Goal: Task Accomplishment & Management: Complete application form

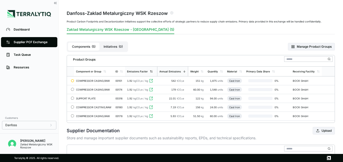
scroll to position [25, 0]
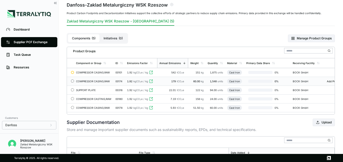
click at [105, 80] on div "COMPRESSOR CASING,RAW" at bounding box center [93, 81] width 35 height 3
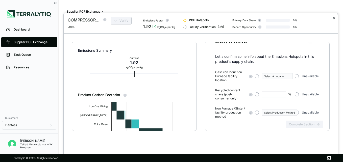
click at [334, 19] on button "✕" at bounding box center [333, 18] width 3 height 6
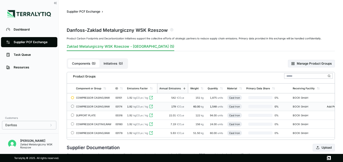
click at [89, 106] on div "COMPRESSOR CASING,RAW" at bounding box center [93, 106] width 35 height 3
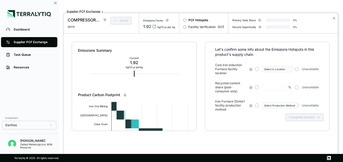
scroll to position [33, 0]
click at [335, 17] on button "✕" at bounding box center [333, 18] width 3 height 6
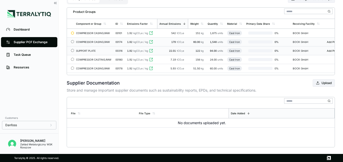
scroll to position [73, 0]
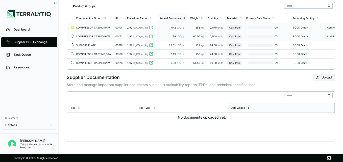
click at [103, 26] on div "COMPRESSOR CASING,RAW" at bounding box center [93, 27] width 35 height 3
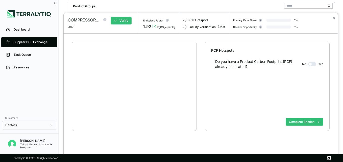
scroll to position [10, 0]
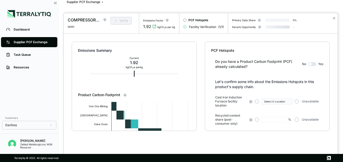
type input "****"
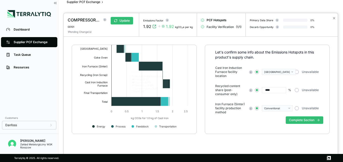
scroll to position [33, 0]
click at [292, 117] on button "Complete Section" at bounding box center [304, 120] width 38 height 8
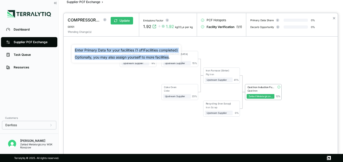
drag, startPoint x: 74, startPoint y: 50, endPoint x: 170, endPoint y: 57, distance: 96.4
click at [170, 57] on div "Enter Primary Data for your facilities ( 1 of 1 Facilities completed) Optionall…" at bounding box center [126, 54] width 109 height 18
copy div "Enter Primary Data for your facilities ( 1 of 1 Facilities completed) Optionall…"
click at [103, 82] on div "Iron Ore Mining Iron Ore Upstream Supplier + Assign to me 9 % Sinter Plant Sint…" at bounding box center [201, 84] width 258 height 78
click at [197, 48] on div "Iron Ore Mining Iron Ore Upstream Supplier + Assign to me 9 % Sinter Plant Sint…" at bounding box center [201, 84] width 258 height 78
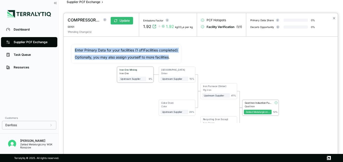
drag, startPoint x: 122, startPoint y: 79, endPoint x: 119, endPoint y: 69, distance: 9.8
click at [119, 69] on div "Iron Ore Mining" at bounding box center [131, 70] width 26 height 4
click at [332, 18] on button "✕" at bounding box center [333, 18] width 3 height 6
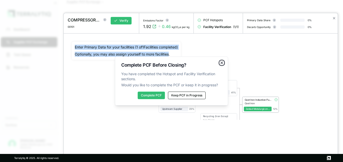
click at [221, 62] on icon "button" at bounding box center [222, 63] width 4 height 4
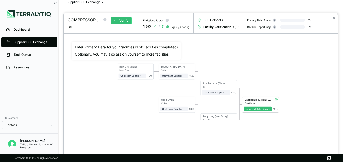
click at [43, 41] on div at bounding box center [171, 81] width 343 height 162
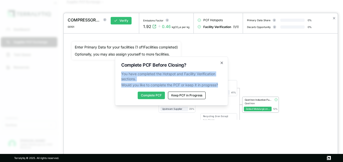
drag, startPoint x: 122, startPoint y: 73, endPoint x: 221, endPoint y: 87, distance: 99.6
click at [221, 87] on p "You have completed the Hotspot and Facility Verification sections. Would you li…" at bounding box center [171, 79] width 100 height 16
click at [221, 86] on span "Would you like to complete the PCF or keep it in progress?" at bounding box center [171, 85] width 100 height 5
drag, startPoint x: 125, startPoint y: 73, endPoint x: 221, endPoint y: 86, distance: 96.3
click at [221, 86] on p "You have completed the Hotspot and Facility Verification sections. Would you li…" at bounding box center [171, 79] width 100 height 16
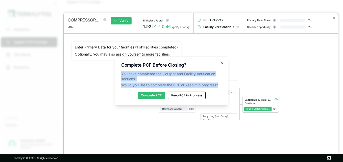
copy p "You have completed the Hotspot and Facility Verification sections. Would you li…"
click at [221, 63] on icon "button" at bounding box center [222, 63] width 4 height 4
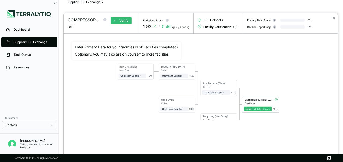
click at [38, 28] on div at bounding box center [171, 81] width 343 height 162
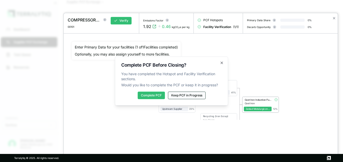
click at [180, 96] on button "Keep PCF in Progress" at bounding box center [187, 96] width 38 height 8
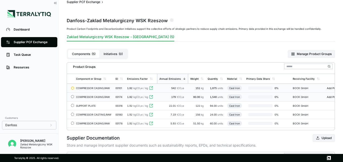
click at [134, 88] on span "kgCO 2 e / kg" at bounding box center [140, 88] width 15 height 3
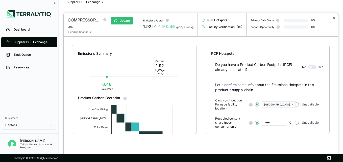
click at [333, 19] on button "✕" at bounding box center [333, 18] width 3 height 6
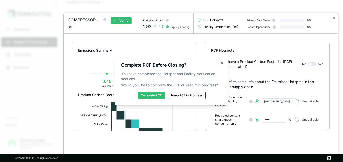
click at [190, 96] on button "Keep PCF in Progress" at bounding box center [187, 96] width 38 height 8
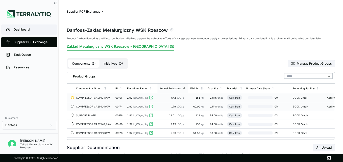
click at [41, 25] on link "Dashboard" at bounding box center [29, 29] width 56 height 10
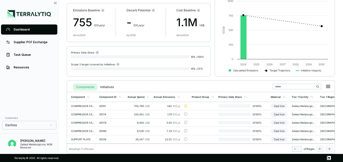
scroll to position [40, 0]
click at [168, 104] on div "542 tCO 2 e" at bounding box center [166, 105] width 26 height 3
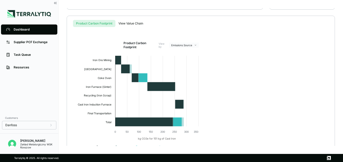
scroll to position [114, 0]
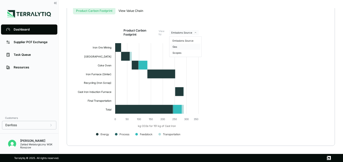
click at [178, 47] on div "Gas" at bounding box center [185, 47] width 30 height 6
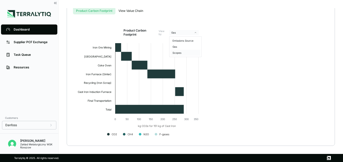
click at [184, 52] on div "Scopes" at bounding box center [185, 53] width 30 height 6
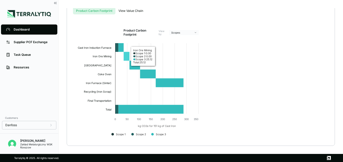
scroll to position [38, 0]
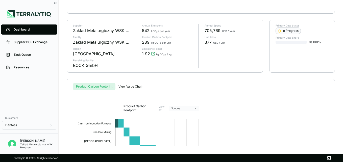
click at [136, 85] on div "Decarbonization Program Summary › Components › COMPRESSOR CASING,RAW › COMPRESS…" at bounding box center [201, 77] width 268 height 138
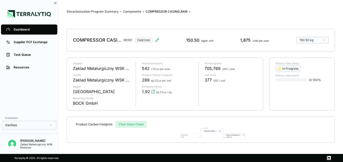
scroll to position [0, 0]
click at [35, 41] on div "Supplier PCF Exchange" at bounding box center [33, 42] width 39 height 4
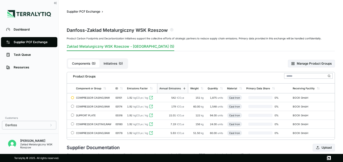
click at [73, 97] on div at bounding box center [72, 97] width 3 height 3
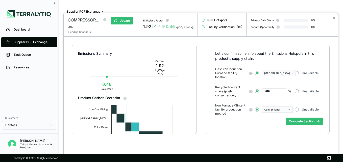
scroll to position [33, 0]
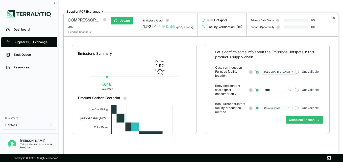
click at [333, 19] on button "✕" at bounding box center [333, 18] width 3 height 6
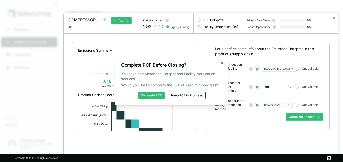
click at [201, 94] on button "Keep PCF in Progress" at bounding box center [187, 96] width 38 height 8
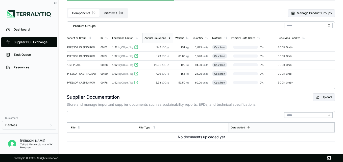
scroll to position [0, 24]
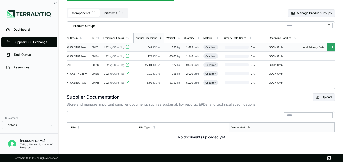
click at [329, 47] on icon at bounding box center [331, 47] width 5 height 5
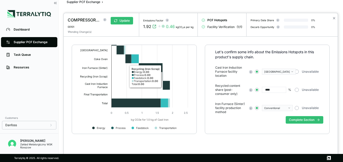
scroll to position [70, 0]
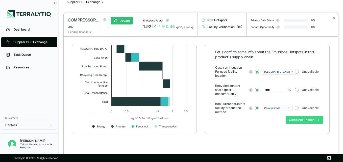
click at [303, 119] on button "Complete Section" at bounding box center [304, 120] width 38 height 8
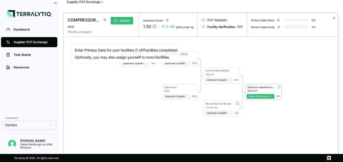
click at [23, 52] on div at bounding box center [171, 81] width 343 height 162
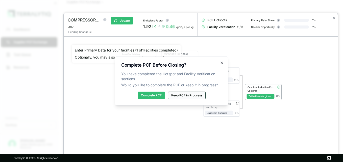
click at [190, 96] on button "Keep PCF in Progress" at bounding box center [187, 96] width 38 height 8
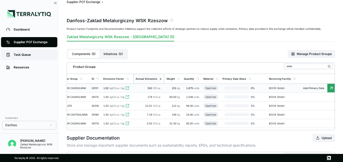
click at [36, 54] on div "Task Queue" at bounding box center [33, 55] width 39 height 4
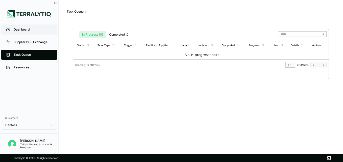
click at [26, 28] on div "Dashboard" at bounding box center [33, 30] width 39 height 4
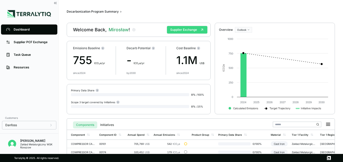
click at [198, 31] on button "Supplier Exchange" at bounding box center [187, 30] width 40 height 8
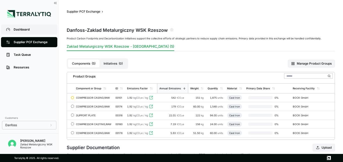
click at [19, 32] on link "Dashboard" at bounding box center [29, 29] width 56 height 10
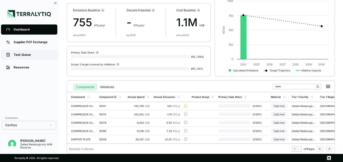
click at [41, 55] on div "Task Queue" at bounding box center [33, 55] width 39 height 4
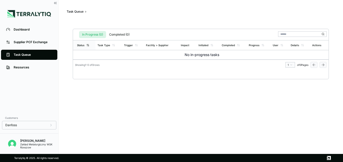
click at [80, 46] on div "Status" at bounding box center [80, 45] width 7 height 3
click at [83, 45] on div "Status" at bounding box center [80, 45] width 7 height 3
click at [103, 44] on div "Task Type" at bounding box center [104, 45] width 13 height 3
click at [87, 12] on div "Task Queue ›" at bounding box center [201, 12] width 268 height 4
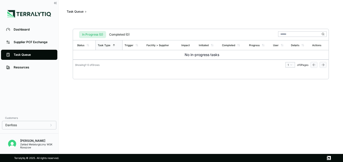
click at [86, 11] on span "›" at bounding box center [85, 12] width 1 height 4
click at [18, 66] on div "Resources" at bounding box center [33, 67] width 39 height 4
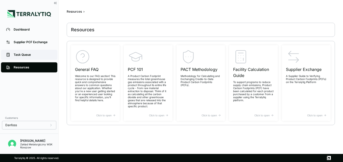
click at [20, 58] on link "Task Queue" at bounding box center [29, 55] width 56 height 10
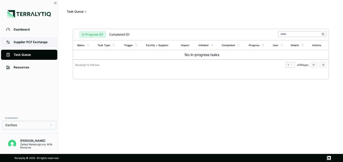
click at [20, 44] on link "Supplier PCF Exchange" at bounding box center [29, 42] width 56 height 10
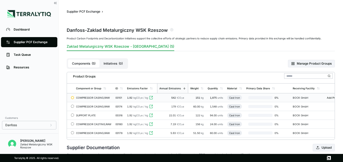
click at [85, 98] on div "COMPRESSOR CASING,RAW" at bounding box center [93, 97] width 35 height 3
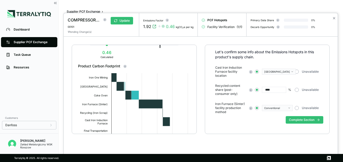
scroll to position [70, 0]
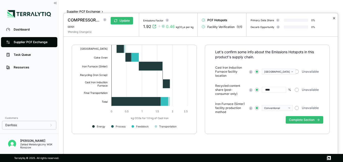
click at [333, 18] on button "✕" at bounding box center [333, 18] width 3 height 6
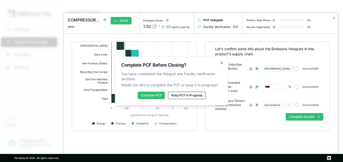
click at [173, 96] on button "Keep PCF in Progress" at bounding box center [187, 96] width 38 height 8
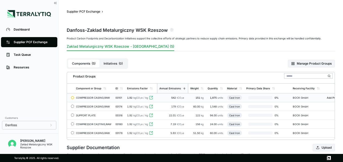
click at [115, 63] on button "Initiatives ( 0 )" at bounding box center [112, 64] width 27 height 8
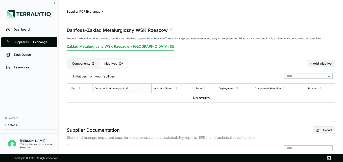
click at [87, 63] on button "Components ( 5 )" at bounding box center [84, 64] width 32 height 8
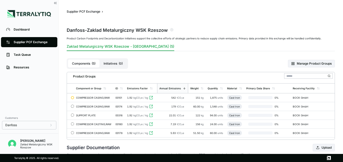
click at [109, 64] on button "Initiatives ( 0 )" at bounding box center [112, 64] width 27 height 8
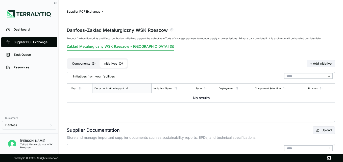
click at [83, 64] on button "Components ( 5 )" at bounding box center [84, 64] width 32 height 8
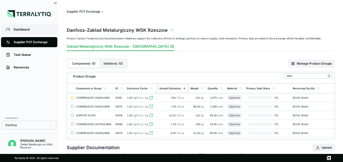
click at [18, 31] on div "Dashboard" at bounding box center [33, 30] width 39 height 4
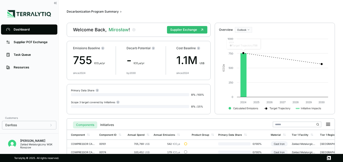
click at [251, 30] on html "Dashboard Supplier PCF Exchange Task Queue Resources Customers Danfoss Mirosław…" at bounding box center [171, 81] width 343 height 162
click at [268, 14] on html "Dashboard Supplier PCF Exchange Task Queue Resources Customers Danfoss Mirosław…" at bounding box center [171, 81] width 343 height 162
click at [43, 41] on div "Supplier PCF Exchange" at bounding box center [33, 42] width 39 height 4
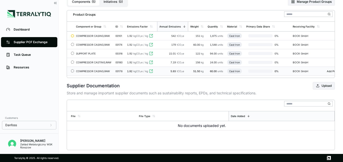
scroll to position [73, 0]
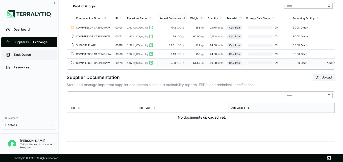
click at [39, 57] on link "Task Queue" at bounding box center [29, 55] width 56 height 10
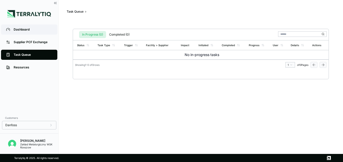
click at [35, 30] on div "Dashboard" at bounding box center [33, 30] width 39 height 4
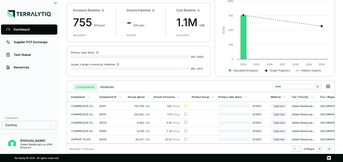
scroll to position [40, 0]
click at [108, 102] on td "00101" at bounding box center [111, 106] width 28 height 8
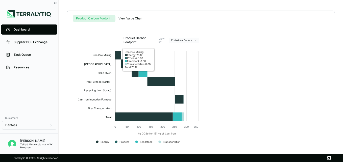
scroll to position [114, 0]
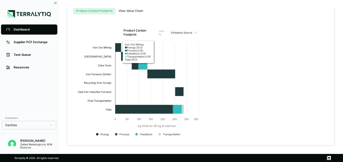
click at [130, 12] on div "Decarbonization Program Summary › Components › COMPRESSOR CASING,RAW › COMPRESS…" at bounding box center [201, 77] width 268 height 138
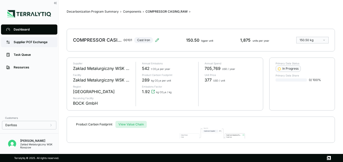
click at [46, 39] on link "Supplier PCF Exchange" at bounding box center [29, 42] width 56 height 10
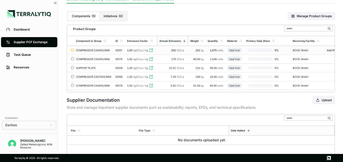
click at [121, 51] on div "00101" at bounding box center [119, 50] width 8 height 3
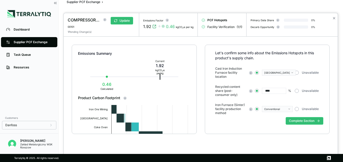
scroll to position [33, 0]
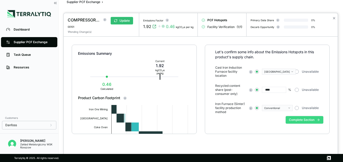
click at [296, 121] on button "Complete Section" at bounding box center [304, 120] width 38 height 8
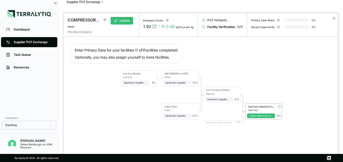
drag, startPoint x: 131, startPoint y: 90, endPoint x: 132, endPoint y: 97, distance: 6.8
click at [132, 97] on div "Iron Ore Mining Iron Ore Upstream Supplier + Assign to me 9 % Sinter Plant Sint…" at bounding box center [201, 84] width 258 height 78
click at [272, 106] on div "Cast Iron Induction Furnace" at bounding box center [261, 106] width 27 height 3
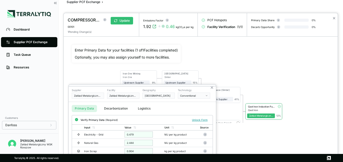
scroll to position [0, 0]
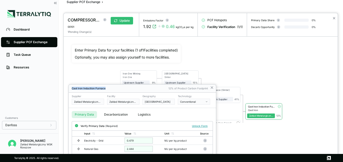
drag, startPoint x: 162, startPoint y: 87, endPoint x: 168, endPoint y: 50, distance: 37.4
click at [168, 162] on div "COMPRESSOR CASING,RAW 00101 Update 1 Pending Change(s) Emissions Factor 1.92 0.…" at bounding box center [171, 162] width 343 height 0
click at [212, 87] on icon at bounding box center [212, 88] width 2 height 2
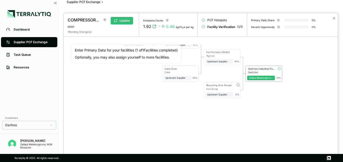
click at [268, 70] on div "Cast Iron Induction Furnace" at bounding box center [261, 69] width 28 height 4
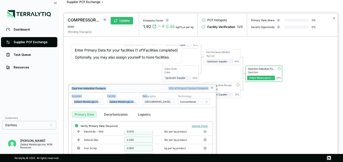
drag, startPoint x: 147, startPoint y: 89, endPoint x: 154, endPoint y: 77, distance: 13.7
click at [154, 162] on div "COMPRESSOR CASING,RAW 00101 Update 1 Pending Change(s) Emissions Factor 1.92 0.…" at bounding box center [171, 162] width 343 height 0
drag, startPoint x: 154, startPoint y: 77, endPoint x: 164, endPoint y: 88, distance: 14.5
click at [164, 88] on div "Cast Iron Induction Furnace" at bounding box center [119, 88] width 94 height 3
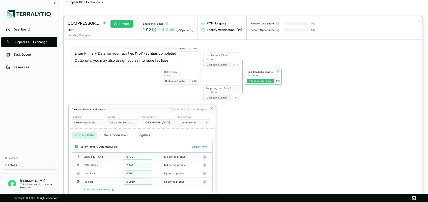
scroll to position [4, 0]
click at [115, 137] on button "Decarbonization" at bounding box center [116, 135] width 30 height 7
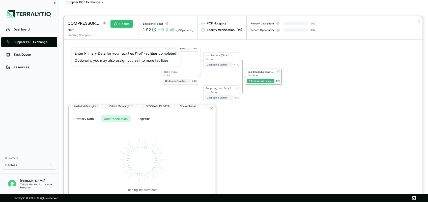
scroll to position [0, 0]
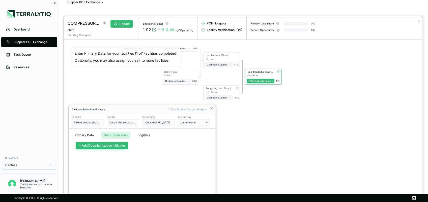
click at [102, 146] on button "+ Add Decarbonization Initiative" at bounding box center [102, 146] width 52 height 8
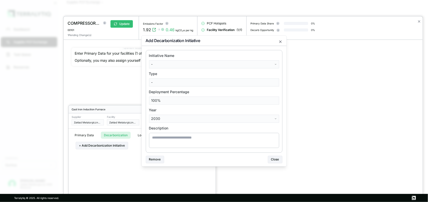
click at [172, 64] on body "Dashboard Supplier PCF Exchange Task Queue Resources Customers Danfoss Mirosław…" at bounding box center [214, 101] width 428 height 202
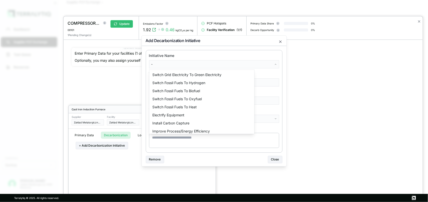
click at [275, 159] on body "Dashboard Supplier PCF Exchange Task Queue Resources Customers Danfoss Mirosław…" at bounding box center [214, 101] width 428 height 202
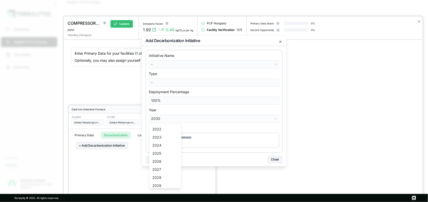
click at [275, 118] on body "Dashboard Supplier PCF Exchange Task Queue Resources Customers Danfoss Mirosław…" at bounding box center [214, 101] width 428 height 202
click at [274, 161] on button "Close" at bounding box center [275, 160] width 15 height 8
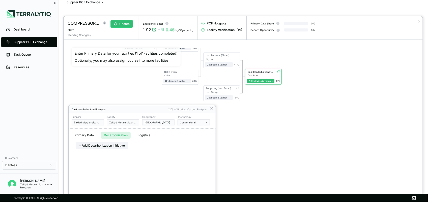
click at [147, 135] on button "Logistics" at bounding box center [144, 135] width 19 height 7
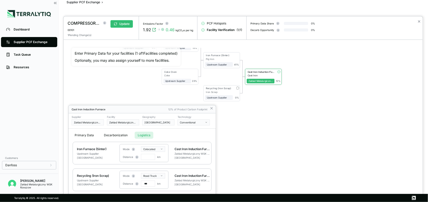
click at [86, 135] on button "Primary Data" at bounding box center [84, 135] width 25 height 7
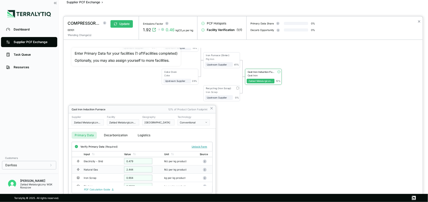
scroll to position [4, 0]
click at [211, 109] on icon at bounding box center [212, 108] width 4 height 4
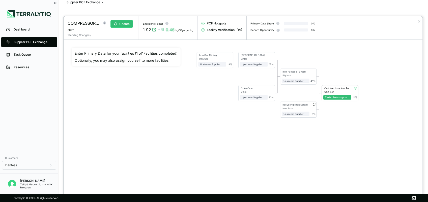
drag, startPoint x: 171, startPoint y: 101, endPoint x: 250, endPoint y: 116, distance: 80.0
click at [250, 116] on div "Iron Ore Mining Iron Ore Upstream Supplier + Assign to me 9 % Sinter Plant Sint…" at bounding box center [243, 107] width 343 height 119
click at [36, 28] on div at bounding box center [214, 101] width 428 height 202
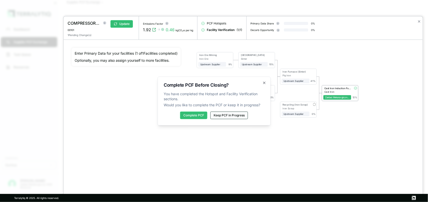
click at [214, 119] on button "Keep PCF in Progress" at bounding box center [229, 116] width 38 height 8
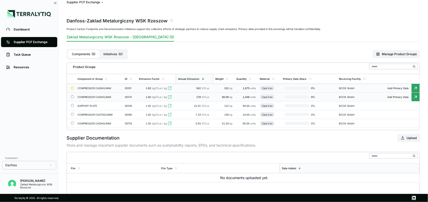
click at [102, 96] on div "COMPRESSOR CASING,RAW" at bounding box center [95, 97] width 36 height 3
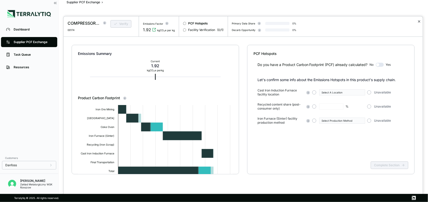
click at [342, 20] on button "✕" at bounding box center [419, 21] width 3 height 6
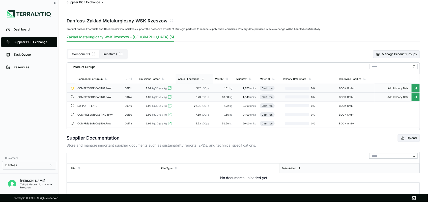
scroll to position [32, 0]
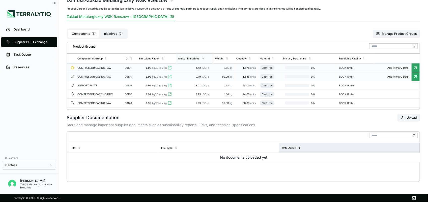
click at [298, 147] on icon at bounding box center [299, 148] width 3 height 3
click at [294, 147] on div "Date Added" at bounding box center [289, 148] width 14 height 3
click at [294, 147] on div "Date Added" at bounding box center [291, 148] width 14 height 3
click at [294, 147] on div "Date Added" at bounding box center [289, 148] width 14 height 3
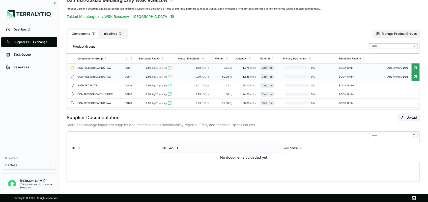
click at [184, 149] on div "File Type" at bounding box center [221, 148] width 122 height 10
click at [76, 145] on div "File" at bounding box center [113, 148] width 92 height 10
click at [342, 120] on button "Upload" at bounding box center [409, 118] width 22 height 8
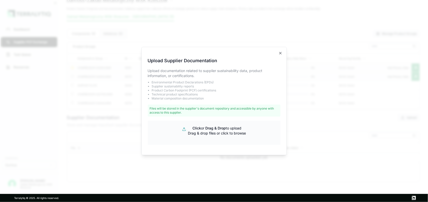
click at [158, 107] on div "Files will be stored in the supplier's document repository and accessible by an…" at bounding box center [214, 111] width 133 height 12
click at [280, 52] on icon "button" at bounding box center [281, 53] width 4 height 4
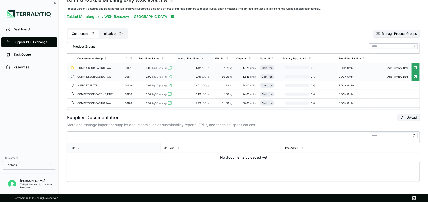
click at [94, 64] on td "COMPRESSOR CASING,RAW" at bounding box center [99, 68] width 48 height 9
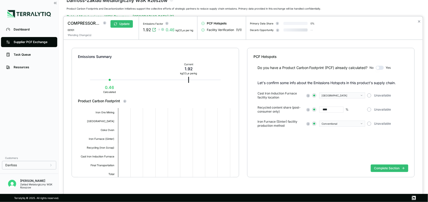
scroll to position [9, 0]
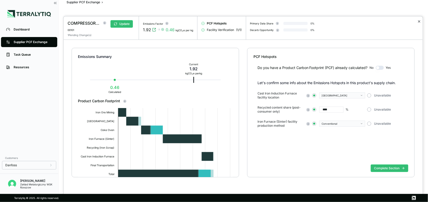
click at [342, 23] on button "✕" at bounding box center [419, 21] width 3 height 6
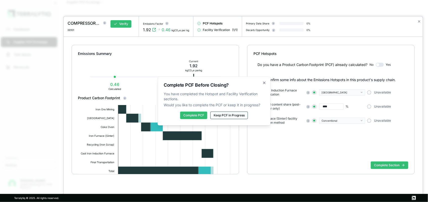
click at [233, 114] on button "Keep PCF in Progress" at bounding box center [229, 116] width 38 height 8
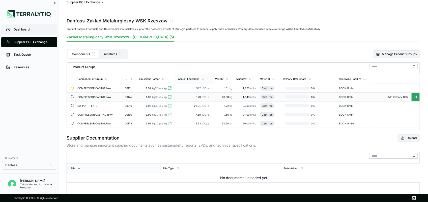
click at [23, 30] on div "Dashboard" at bounding box center [33, 30] width 39 height 4
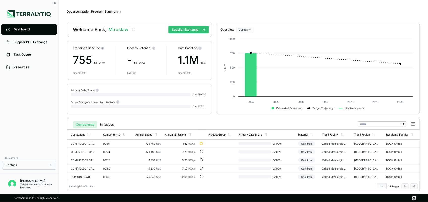
click at [114, 12] on div "Decarbonization Program Summary" at bounding box center [93, 12] width 52 height 4
click at [121, 12] on span "›" at bounding box center [120, 12] width 1 height 4
click at [162, 144] on td "705,769 US$" at bounding box center [148, 144] width 30 height 8
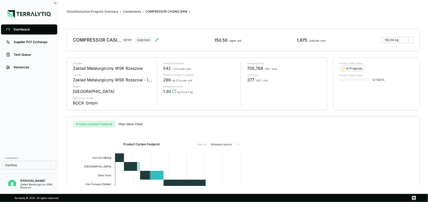
click at [342, 41] on html "Dashboard Supplier PCF Exchange Task Queue Resources Customers Danfoss Mirosław…" at bounding box center [214, 101] width 428 height 202
click at [342, 22] on html "Dashboard Supplier PCF Exchange Task Queue Resources Customers Danfoss Mirosław…" at bounding box center [214, 101] width 428 height 202
click at [35, 43] on div "Supplier PCF Exchange" at bounding box center [33, 42] width 39 height 4
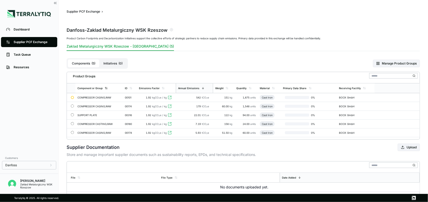
click at [97, 93] on th "Component or Group" at bounding box center [99, 88] width 48 height 10
click at [97, 95] on td "COMPRESSOR CASING,RAW" at bounding box center [99, 97] width 48 height 9
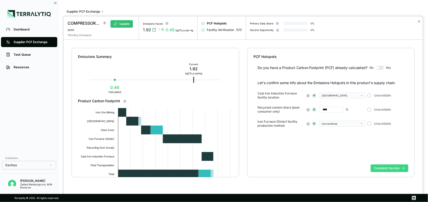
click at [342, 162] on button "Complete Section" at bounding box center [390, 169] width 38 height 8
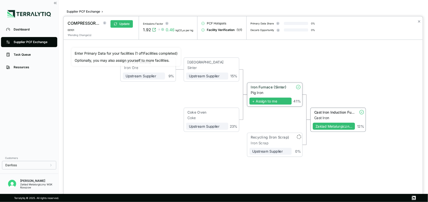
click at [254, 101] on span "+ Assign to me" at bounding box center [271, 101] width 42 height 7
click at [342, 8] on icon "close" at bounding box center [420, 9] width 4 height 4
click at [292, 100] on div "41 %" at bounding box center [297, 94] width 10 height 18
click at [289, 102] on icon at bounding box center [289, 101] width 2 height 2
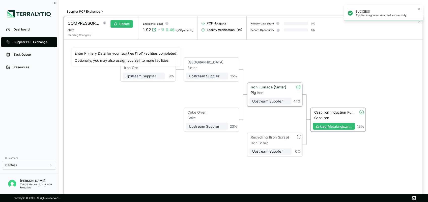
click at [255, 87] on div "Iron Furnace (Sinter)" at bounding box center [270, 87] width 38 height 4
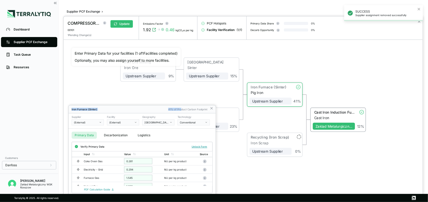
drag, startPoint x: 181, startPoint y: 109, endPoint x: 185, endPoint y: 84, distance: 25.8
click at [185, 162] on div "COMPRESSOR CASING,RAW 00101 Update 1 Pending Change(s) Emissions Factor 1.92 0.…" at bounding box center [214, 202] width 428 height 0
drag, startPoint x: 185, startPoint y: 84, endPoint x: 158, endPoint y: 110, distance: 37.7
click at [158, 110] on div "Iron Furnace (Sinter)" at bounding box center [119, 109] width 94 height 3
click at [211, 107] on icon at bounding box center [212, 108] width 4 height 4
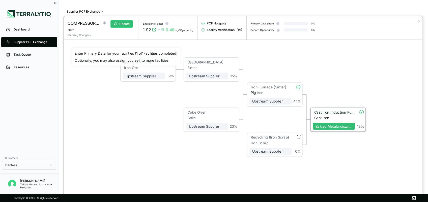
click at [342, 113] on div "Cast Iron Induction Furnace" at bounding box center [334, 112] width 41 height 4
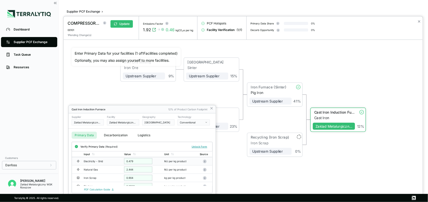
click at [137, 161] on div "0.479" at bounding box center [138, 161] width 28 height 6
drag, startPoint x: 140, startPoint y: 160, endPoint x: 137, endPoint y: 161, distance: 3.6
click at [137, 161] on div "0.479" at bounding box center [138, 161] width 28 height 6
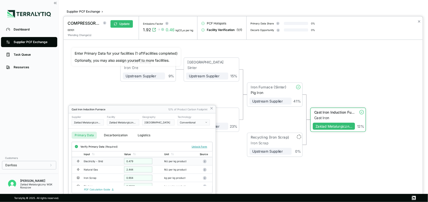
click at [136, 162] on div "0.479" at bounding box center [138, 161] width 28 height 6
click at [132, 162] on div "0.479" at bounding box center [138, 161] width 28 height 6
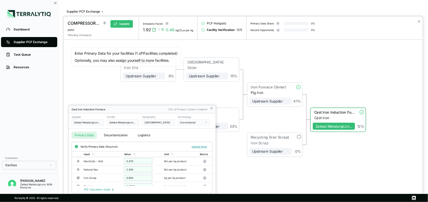
click at [194, 124] on button "Conventional" at bounding box center [194, 123] width 32 height 6
click at [194, 123] on div "Conventional" at bounding box center [192, 122] width 24 height 3
click at [198, 146] on button "Unlock Form" at bounding box center [200, 146] width 20 height 5
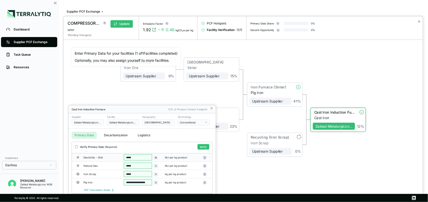
click at [143, 157] on input "*****" at bounding box center [138, 158] width 28 height 6
drag, startPoint x: 136, startPoint y: 162, endPoint x: 123, endPoint y: 161, distance: 12.7
click at [123, 161] on td "*****" at bounding box center [142, 162] width 41 height 8
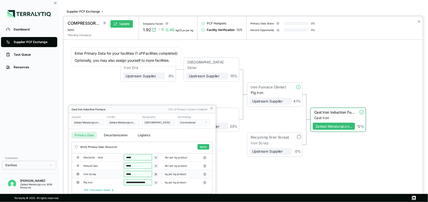
click at [342, 20] on div at bounding box center [243, 109] width 359 height 186
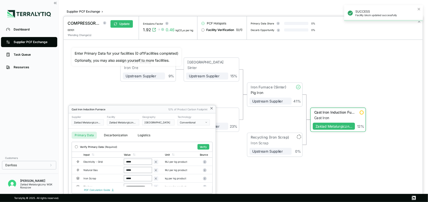
click at [212, 109] on icon at bounding box center [212, 109] width 2 height 2
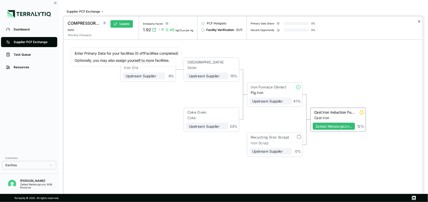
click at [342, 22] on button "✕" at bounding box center [419, 21] width 3 height 6
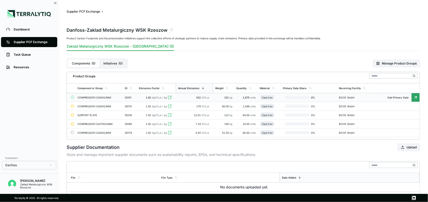
click at [92, 97] on div "COMPRESSOR CASING,RAW" at bounding box center [95, 97] width 36 height 3
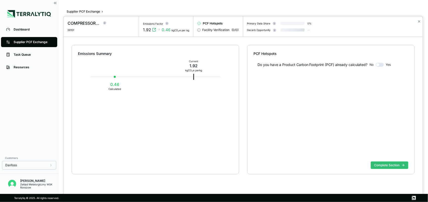
click at [419, 20] on button "✕" at bounding box center [419, 21] width 3 height 6
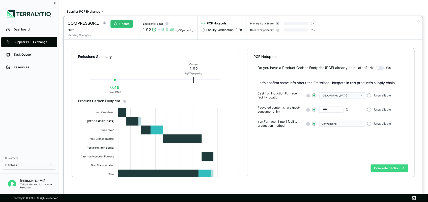
click at [384, 168] on button "Complete Section" at bounding box center [390, 169] width 38 height 8
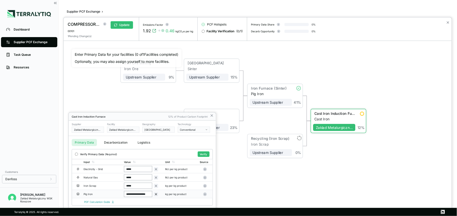
click at [136, 196] on input "**********" at bounding box center [138, 194] width 28 height 6
click at [211, 115] on icon at bounding box center [212, 116] width 4 height 4
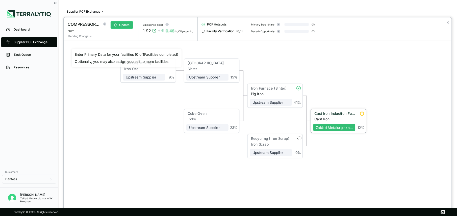
click at [321, 114] on div "Cast Iron Induction Furnace" at bounding box center [334, 113] width 41 height 4
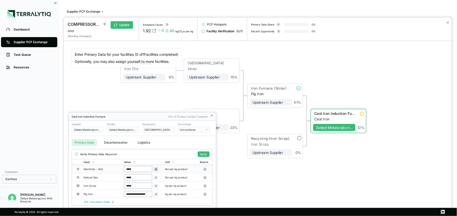
click at [156, 169] on icon at bounding box center [156, 170] width 4 height 4
click at [145, 170] on input "******" at bounding box center [138, 169] width 28 height 6
drag, startPoint x: 145, startPoint y: 170, endPoint x: 107, endPoint y: 163, distance: 38.0
click at [107, 163] on table "**********" at bounding box center [142, 178] width 141 height 39
click at [140, 170] on input "******" at bounding box center [138, 169] width 28 height 6
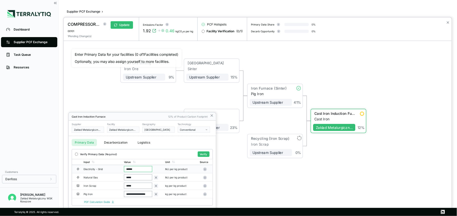
type input "*****"
click at [141, 170] on input "******" at bounding box center [138, 169] width 28 height 6
type input "***"
click at [146, 178] on input "*****" at bounding box center [138, 177] width 28 height 6
click at [142, 177] on input "*****" at bounding box center [138, 177] width 28 height 6
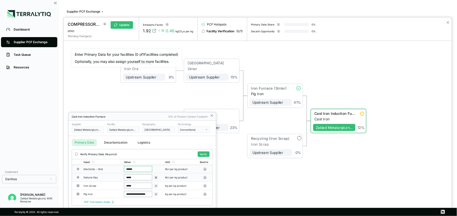
click at [142, 177] on input "*****" at bounding box center [138, 177] width 28 height 6
type input "*"
click at [119, 141] on button "Decarbonization" at bounding box center [116, 142] width 30 height 7
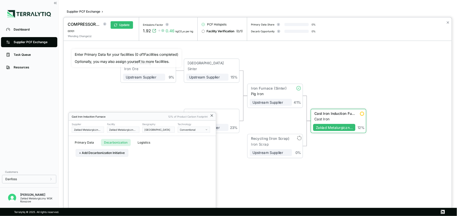
click at [211, 115] on icon at bounding box center [212, 116] width 4 height 4
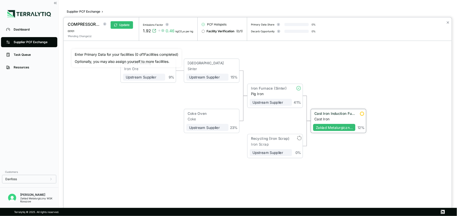
click at [331, 111] on div "Cast Iron Induction Furnace Cast Iron Zaklad Metalurgiczny WSK Rzeszow 12 %" at bounding box center [338, 120] width 55 height 23
click at [328, 113] on div "Cast Iron Induction Furnace" at bounding box center [334, 113] width 41 height 4
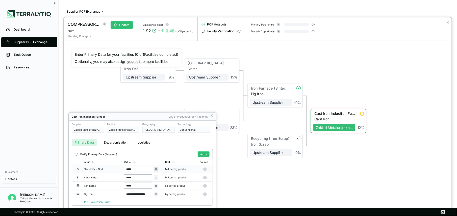
click at [155, 170] on icon at bounding box center [156, 170] width 4 height 4
click at [142, 169] on input "******" at bounding box center [138, 169] width 28 height 6
click at [212, 115] on icon at bounding box center [212, 116] width 2 height 2
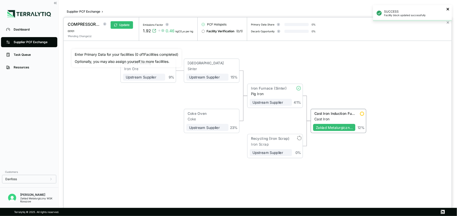
click at [428, 8] on icon "close" at bounding box center [448, 9] width 4 height 4
click at [34, 55] on div at bounding box center [228, 108] width 457 height 216
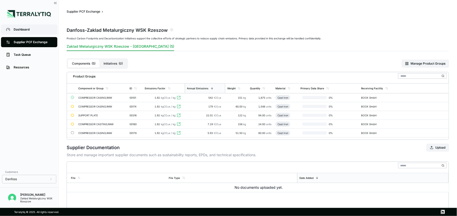
click at [31, 31] on div "Dashboard" at bounding box center [33, 30] width 39 height 4
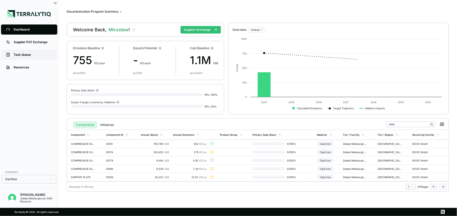
click at [24, 54] on div "Task Queue" at bounding box center [33, 55] width 39 height 4
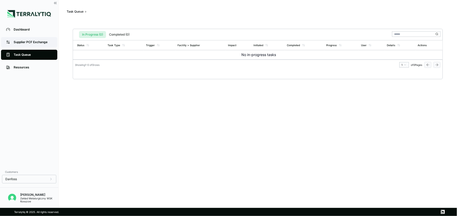
click at [25, 42] on div "Supplier PCF Exchange" at bounding box center [33, 42] width 39 height 4
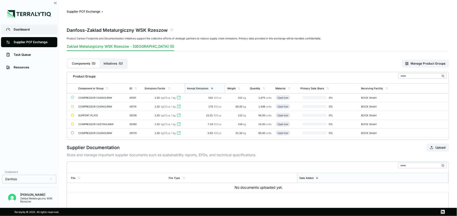
click at [32, 29] on div "Dashboard" at bounding box center [33, 30] width 39 height 4
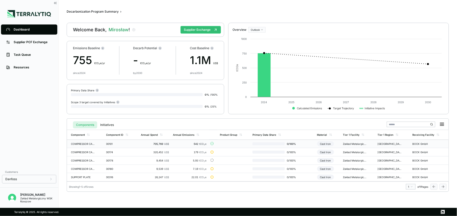
click at [112, 140] on td "00101" at bounding box center [121, 144] width 35 height 8
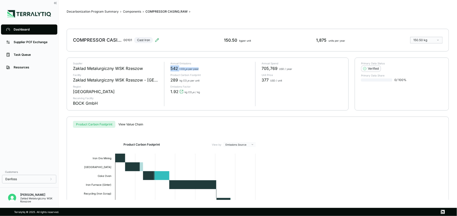
drag, startPoint x: 171, startPoint y: 67, endPoint x: 199, endPoint y: 67, distance: 28.3
click at [199, 67] on div "542 t CO 2 e per year" at bounding box center [210, 68] width 81 height 6
drag, startPoint x: 199, startPoint y: 67, endPoint x: 202, endPoint y: 69, distance: 3.8
click at [202, 69] on div "542 t CO 2 e per year" at bounding box center [210, 68] width 81 height 6
drag, startPoint x: 283, startPoint y: 81, endPoint x: 258, endPoint y: 82, distance: 25.3
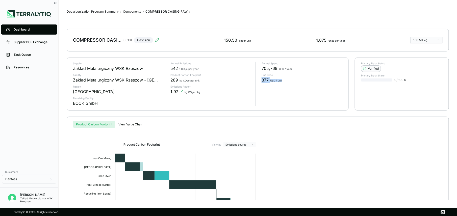
click at [258, 82] on div "Annual Spend 705,769 USD / year Unit Price 377 USD / unit" at bounding box center [298, 84] width 87 height 44
click at [260, 81] on div "Annual Spend 705,769 USD / year Unit Price 377 USD / unit" at bounding box center [298, 84] width 87 height 44
click at [56, 4] on icon at bounding box center [55, 3] width 5 height 5
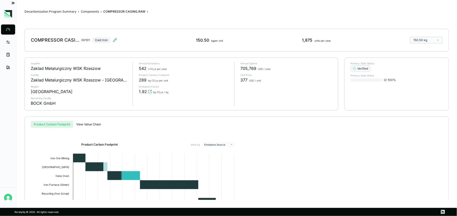
click at [13, 2] on icon at bounding box center [13, 3] width 5 height 5
